Goal: Task Accomplishment & Management: Manage account settings

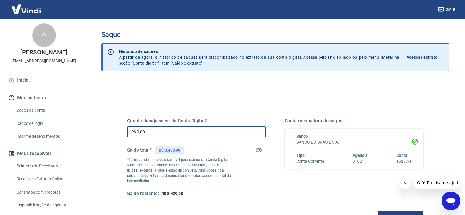
click at [184, 128] on input "R$ 0,00" at bounding box center [196, 131] width 139 height 11
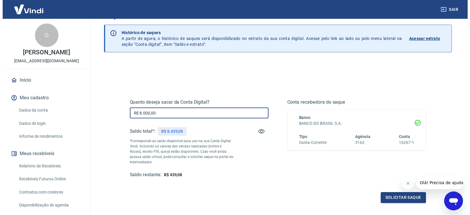
scroll to position [29, 0]
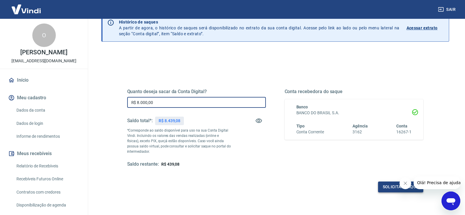
type input "R$ 8.000,00"
click at [398, 188] on button "Solicitar saque" at bounding box center [400, 186] width 45 height 11
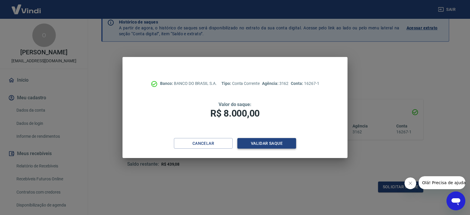
click at [264, 143] on button "Validar saque" at bounding box center [266, 143] width 59 height 11
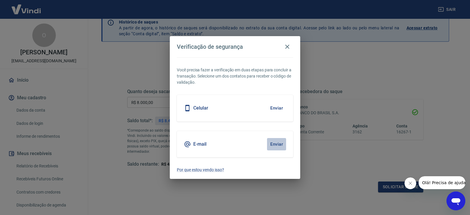
click at [280, 145] on button "Enviar" at bounding box center [276, 144] width 19 height 12
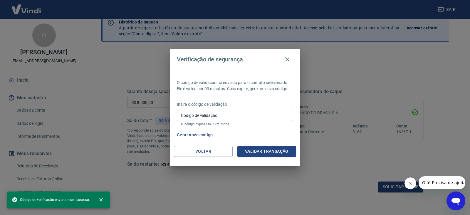
click at [226, 115] on input "Código de validação" at bounding box center [235, 115] width 116 height 11
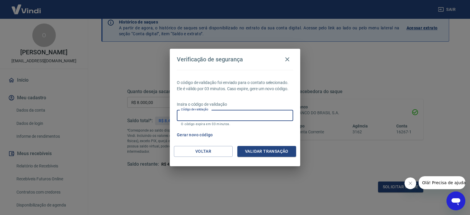
click at [202, 115] on input "Código de validação" at bounding box center [235, 115] width 116 height 11
paste input "483733"
type input "483733"
click at [255, 149] on button "Validar transação" at bounding box center [266, 151] width 59 height 11
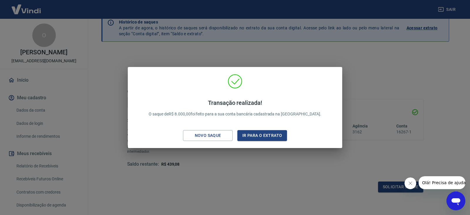
click at [385, 67] on div "Transação realizada! O saque de R$ 8.000,00 foi feito para a sua conta bancária…" at bounding box center [235, 107] width 470 height 215
